Goal: Information Seeking & Learning: Learn about a topic

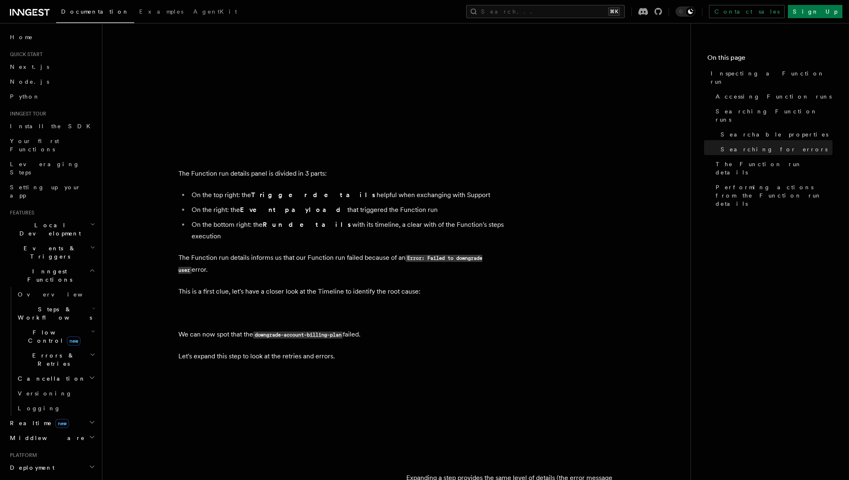
scroll to position [1414, 0]
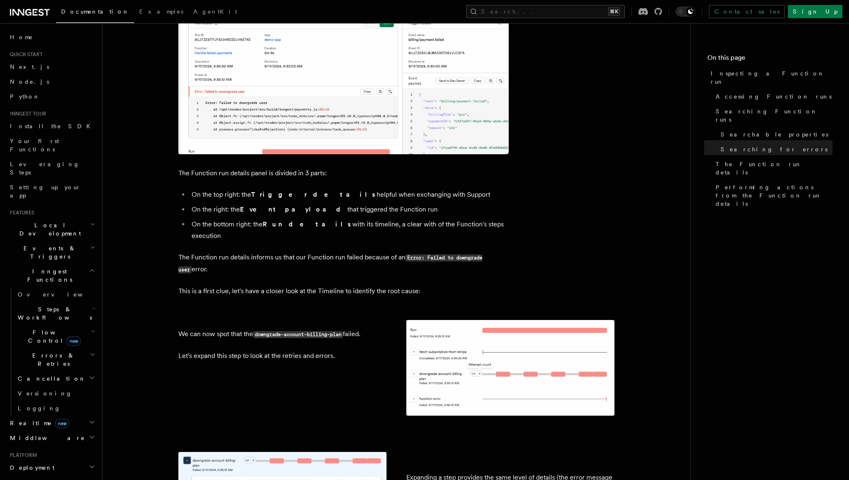
click at [91, 329] on icon "button" at bounding box center [93, 332] width 5 height 7
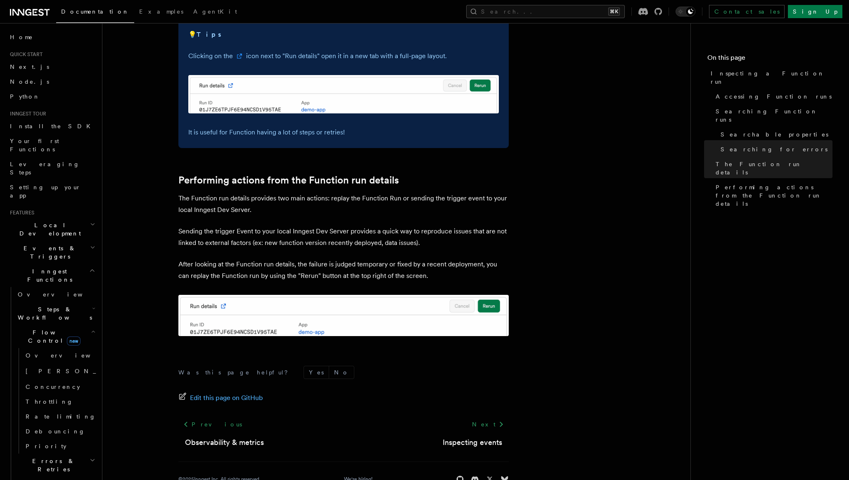
scroll to position [2040, 0]
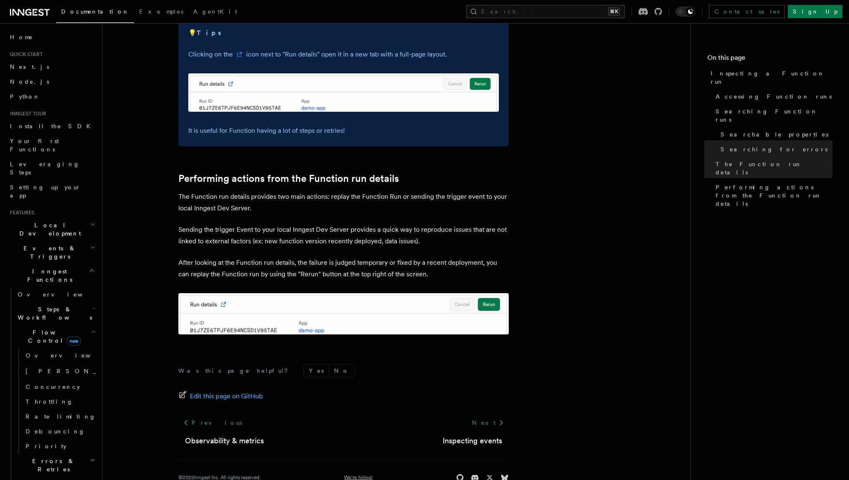
click at [358, 475] on link "We're hiring!" at bounding box center [358, 478] width 28 height 7
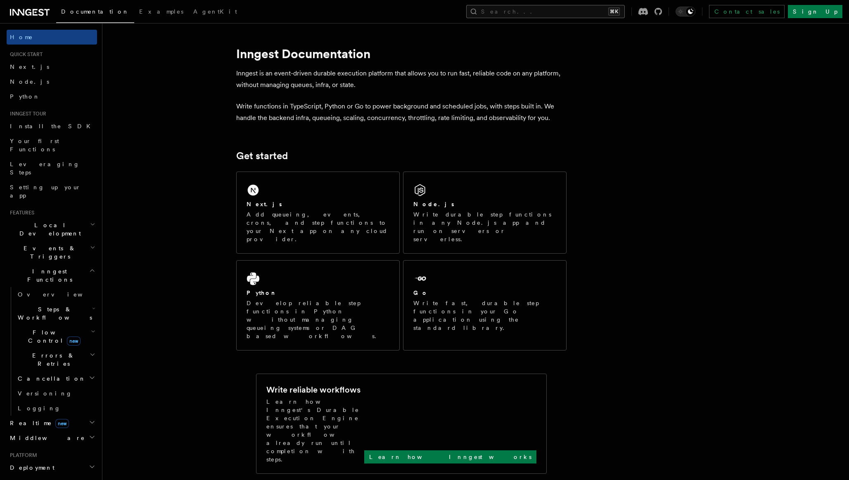
click at [577, 12] on button "Search... ⌘K" at bounding box center [545, 11] width 158 height 13
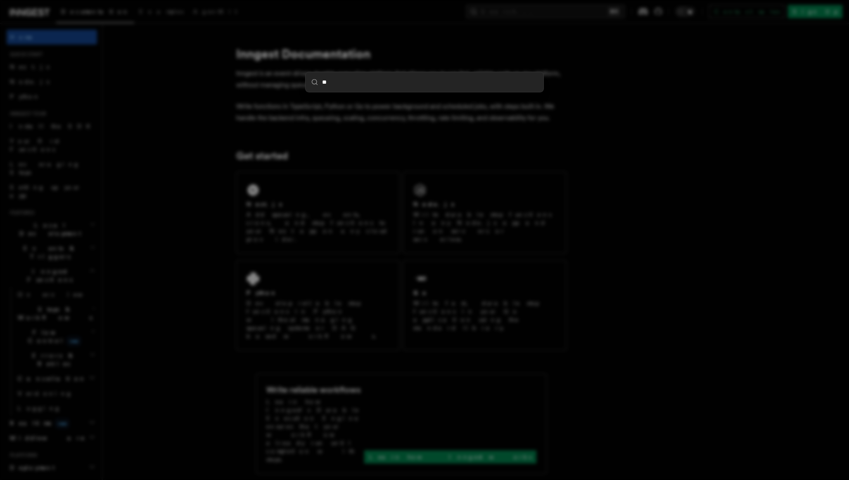
type input "***"
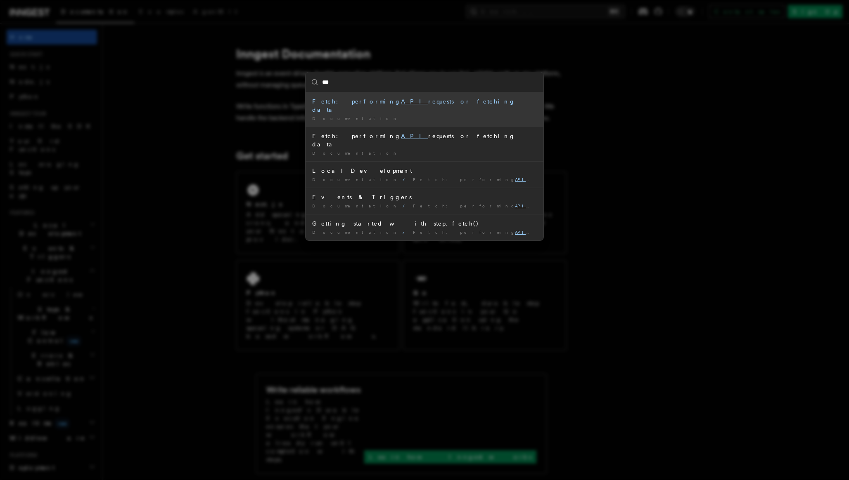
click at [336, 102] on div "Fetch: performing API requests or fetching data" at bounding box center [424, 105] width 225 height 17
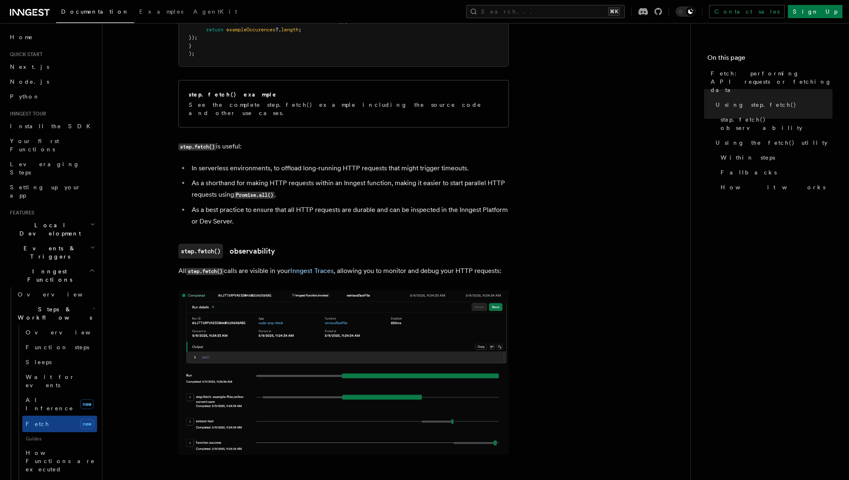
scroll to position [487, 0]
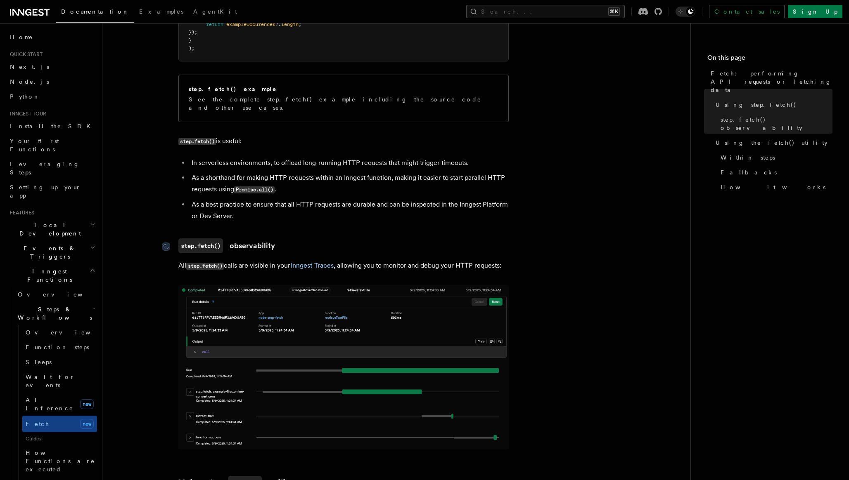
click at [258, 240] on link "step.fetch() observability" at bounding box center [226, 246] width 97 height 15
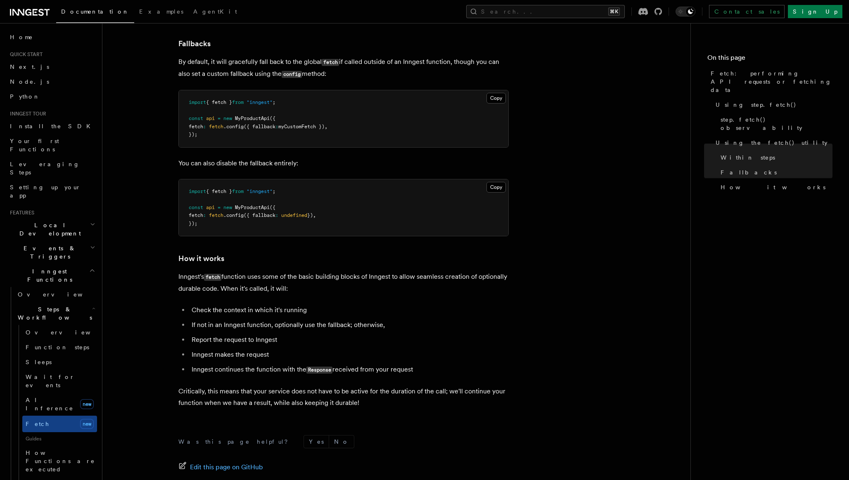
scroll to position [1748, 0]
click at [93, 267] on icon "button" at bounding box center [92, 270] width 6 height 7
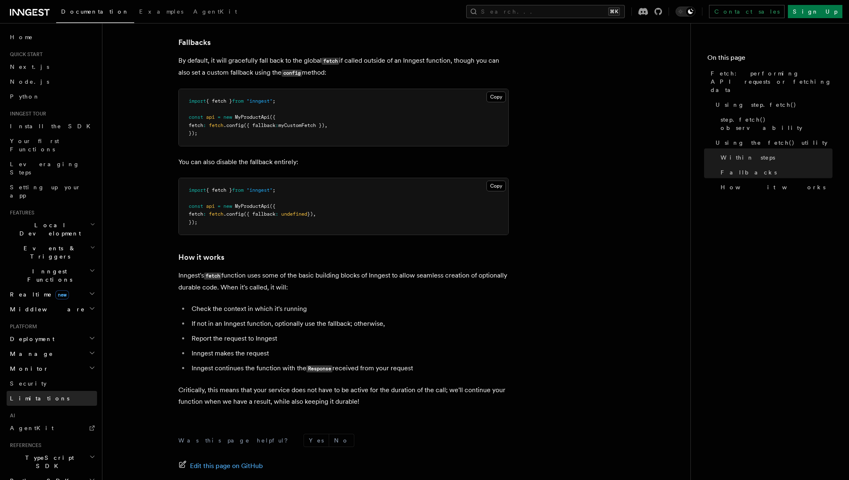
click at [42, 391] on link "Limitations" at bounding box center [52, 398] width 90 height 15
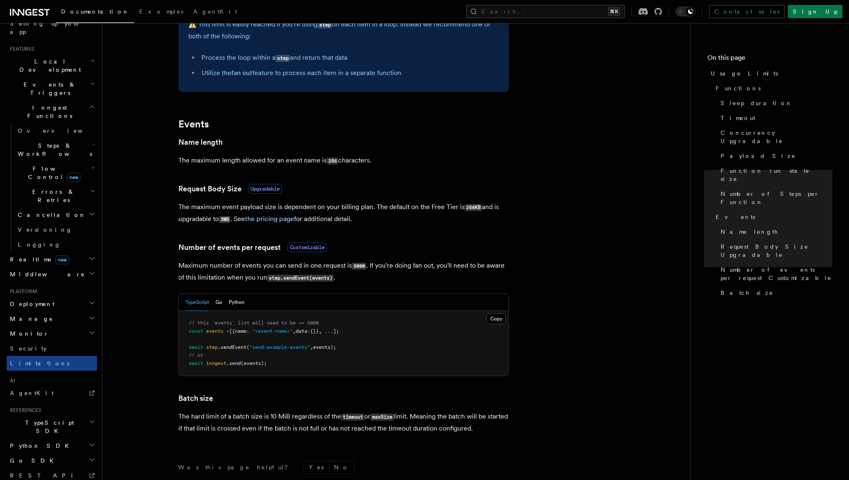
scroll to position [691, 0]
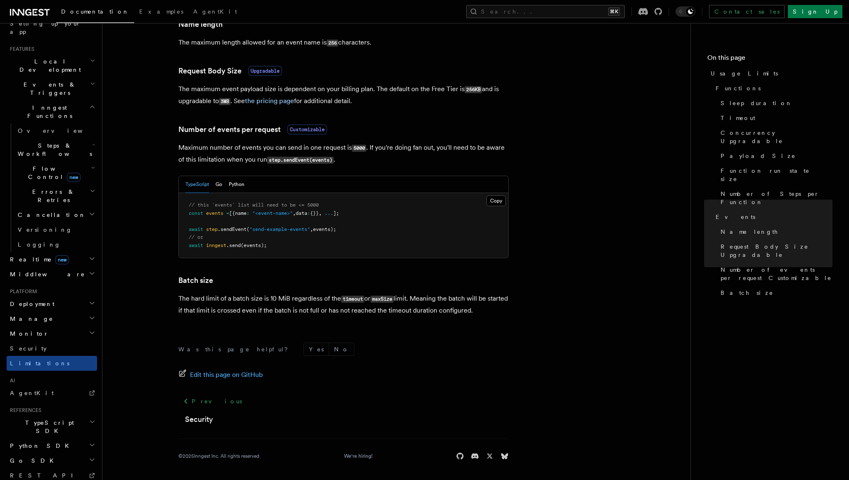
click at [92, 330] on icon "button" at bounding box center [92, 333] width 7 height 7
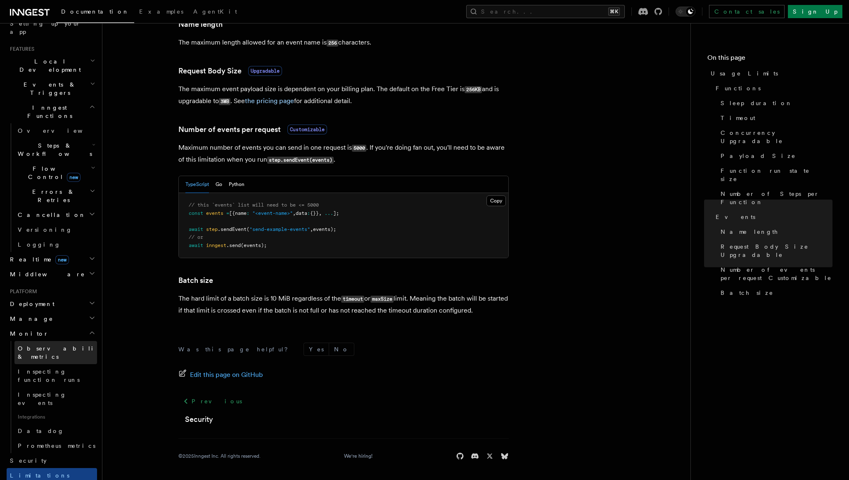
click at [45, 345] on span "Observability & metrics" at bounding box center [60, 352] width 85 height 15
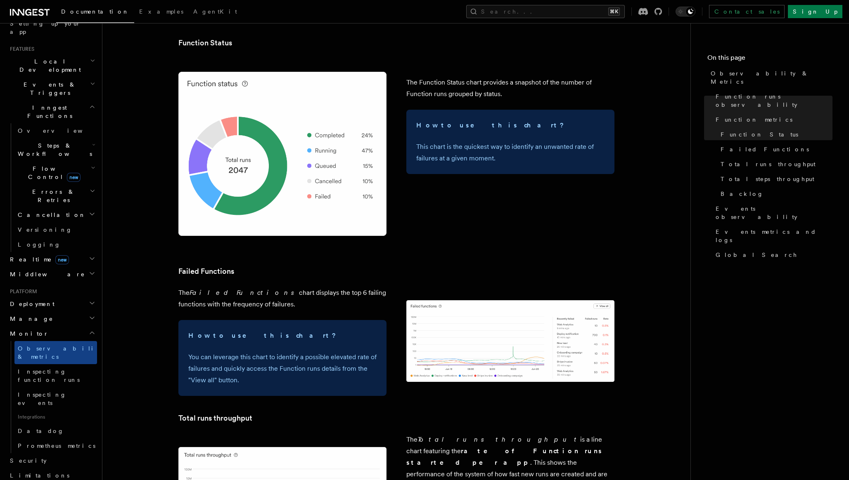
scroll to position [894, 0]
